Goal: Check status: Check status

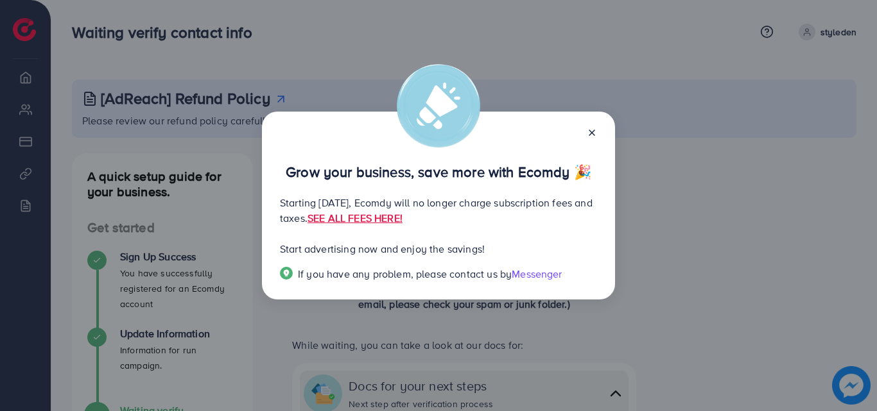
click at [591, 132] on line at bounding box center [591, 132] width 5 height 5
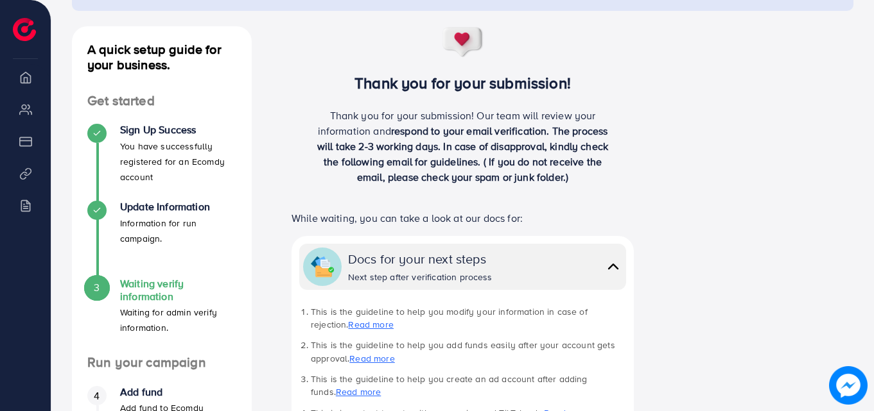
scroll to position [128, 0]
